Goal: Task Accomplishment & Management: Manage account settings

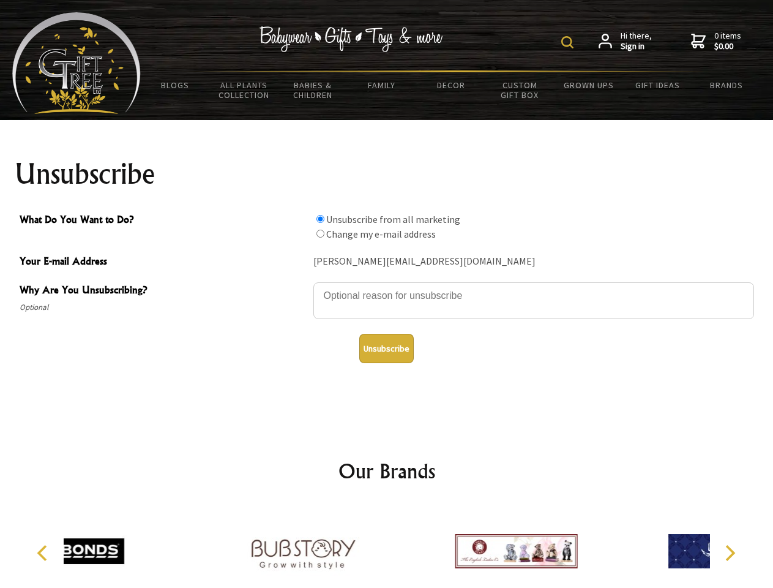
click at [569, 42] on img at bounding box center [567, 42] width 12 height 12
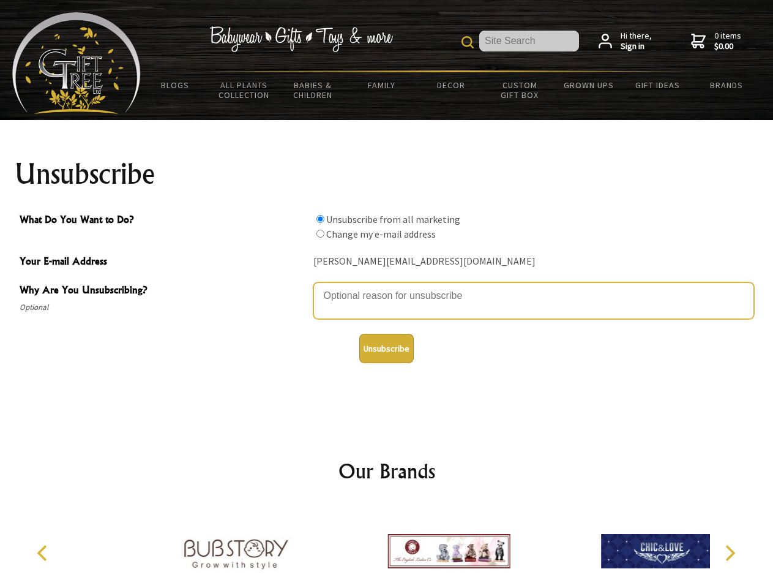
click at [387, 287] on textarea "Why Are You Unsubscribing?" at bounding box center [533, 300] width 441 height 37
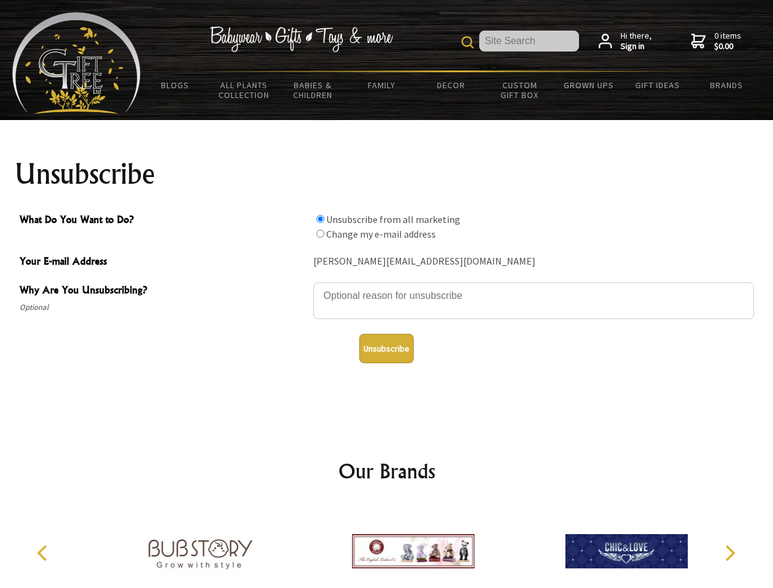
click at [320, 219] on input "What Do You Want to Do?" at bounding box center [321, 219] width 8 height 8
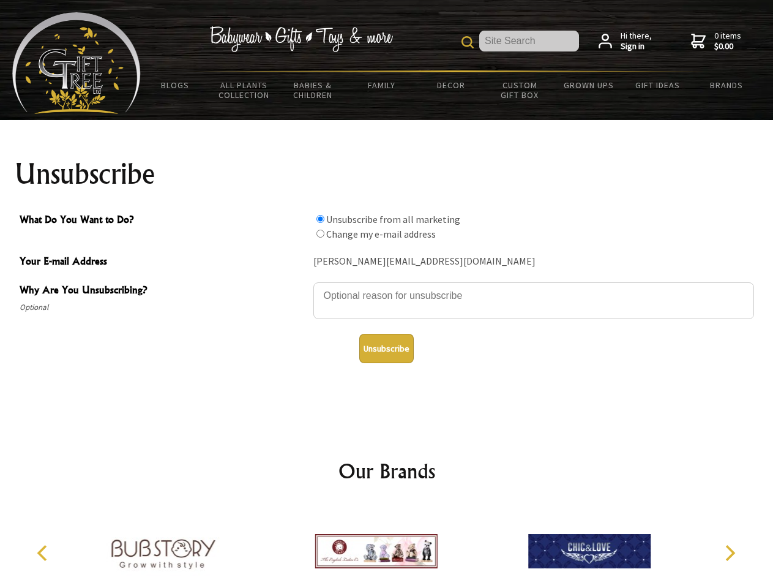
click at [320, 233] on input "What Do You Want to Do?" at bounding box center [321, 234] width 8 height 8
radio input "true"
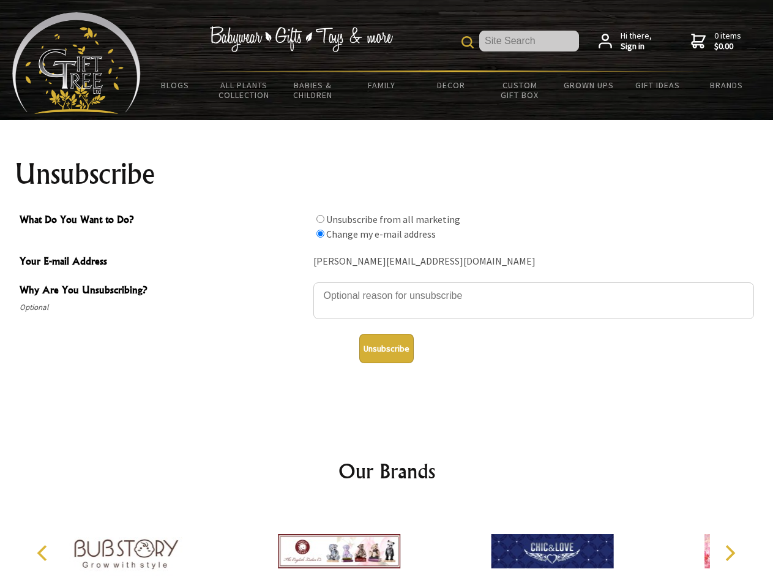
click at [386, 348] on button "Unsubscribe" at bounding box center [386, 348] width 54 height 29
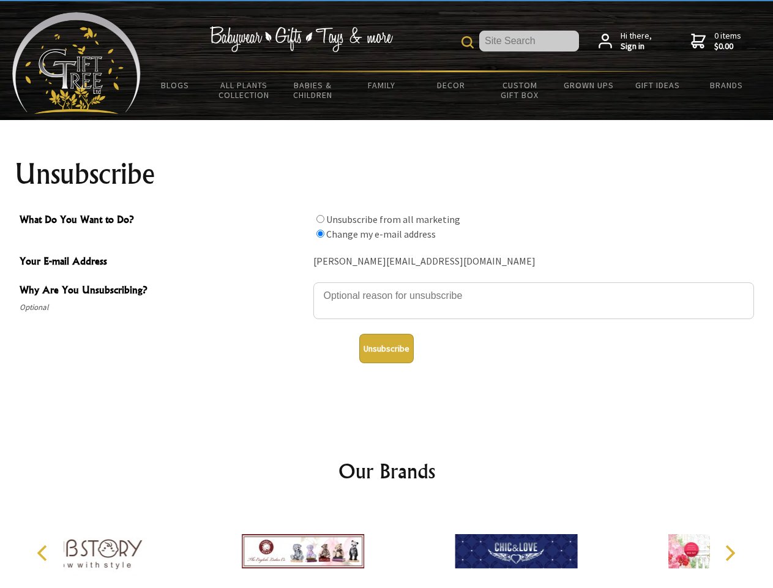
click at [387, 546] on div at bounding box center [303, 553] width 213 height 96
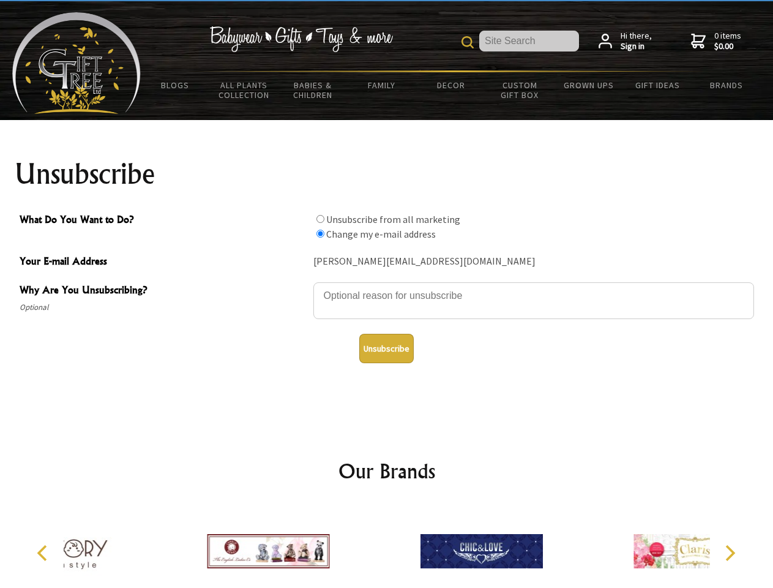
click at [44, 553] on icon "Previous" at bounding box center [44, 553] width 16 height 16
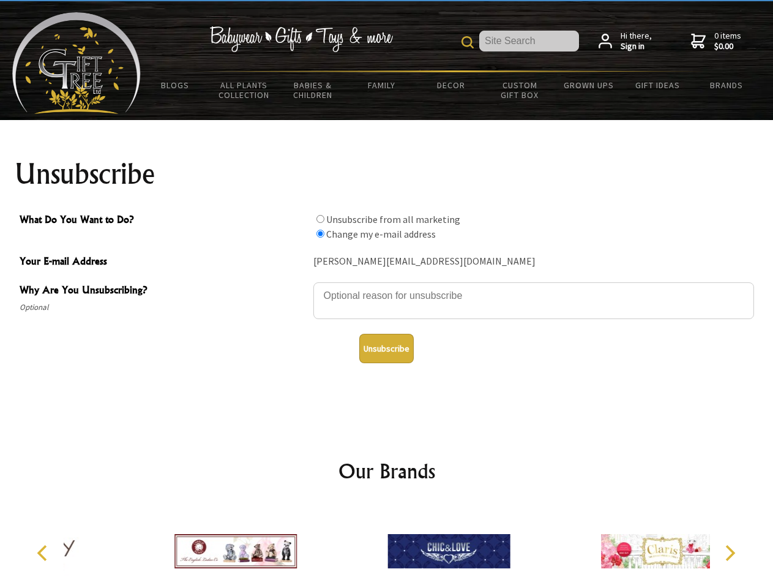
click at [730, 553] on icon "Next" at bounding box center [729, 553] width 16 height 16
